Goal: Task Accomplishment & Management: Use online tool/utility

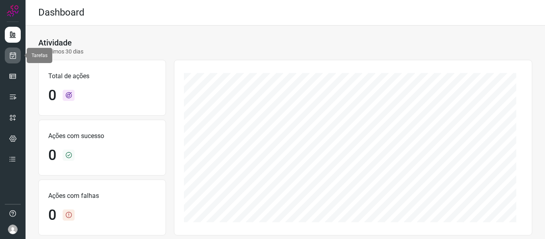
click at [12, 53] on icon at bounding box center [13, 55] width 8 height 8
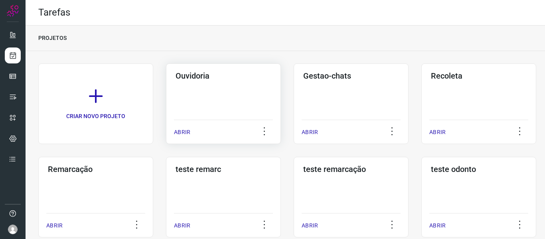
click at [188, 131] on p "ABRIR" at bounding box center [182, 132] width 16 height 8
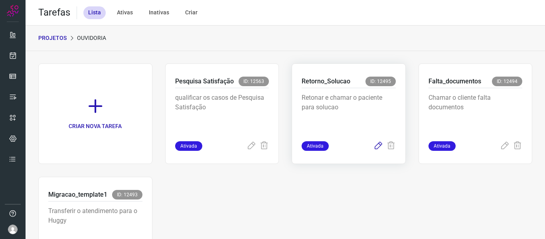
click at [374, 148] on icon at bounding box center [379, 146] width 10 height 10
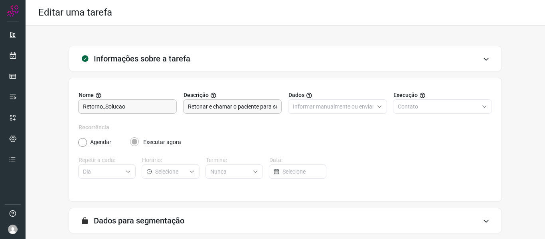
click at [171, 30] on div "Informações sobre a tarefa Nome Retorno_Solucao Descrição Retonar e chamar o pa…" at bounding box center [286, 169] width 520 height 286
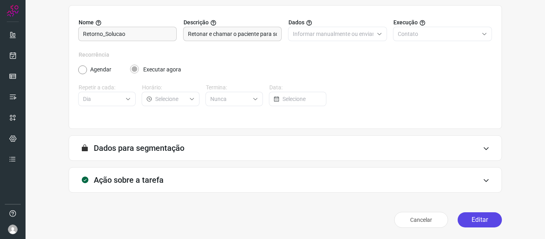
click at [465, 217] on button "Editar" at bounding box center [480, 219] width 44 height 15
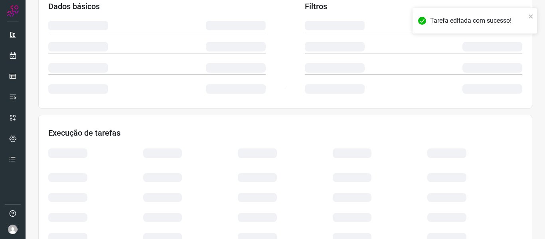
scroll to position [188, 0]
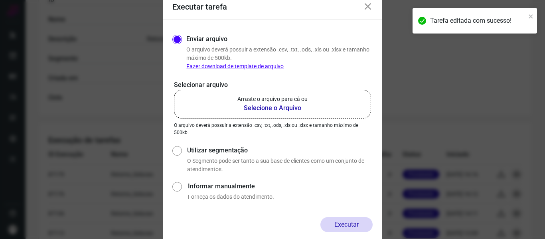
click at [248, 99] on p "Arraste o arquivo para cá ou" at bounding box center [272, 99] width 70 height 8
click at [0, 0] on input "Arraste o arquivo para cá ou Selecione o Arquivo" at bounding box center [0, 0] width 0 height 0
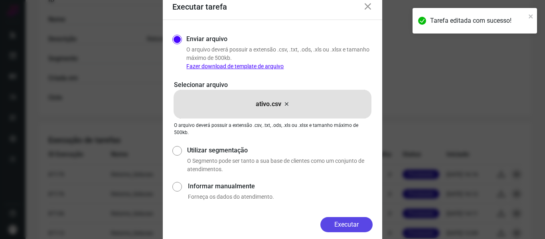
click at [333, 229] on button "Executar" at bounding box center [346, 224] width 52 height 15
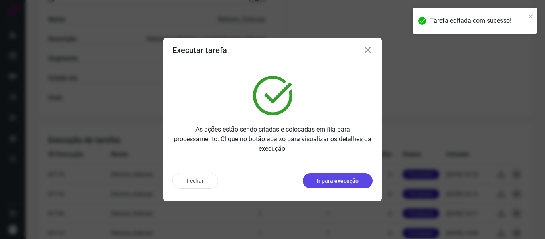
click at [341, 181] on p "Ir para execução" at bounding box center [338, 181] width 42 height 8
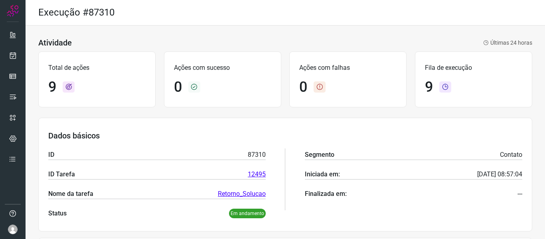
drag, startPoint x: 236, startPoint y: 30, endPoint x: 240, endPoint y: 33, distance: 4.9
click at [8, 56] on link at bounding box center [13, 55] width 16 height 16
